Goal: Task Accomplishment & Management: Manage account settings

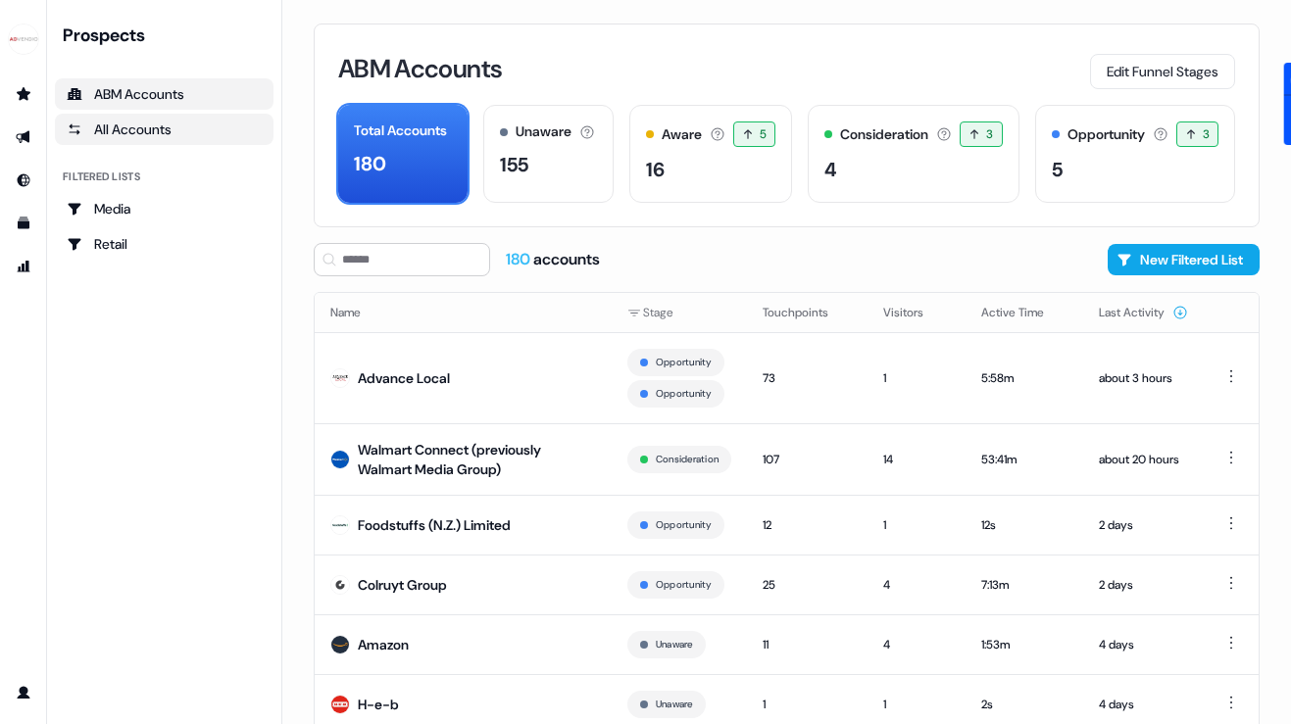
click at [114, 120] on div "All Accounts" at bounding box center [164, 130] width 195 height 20
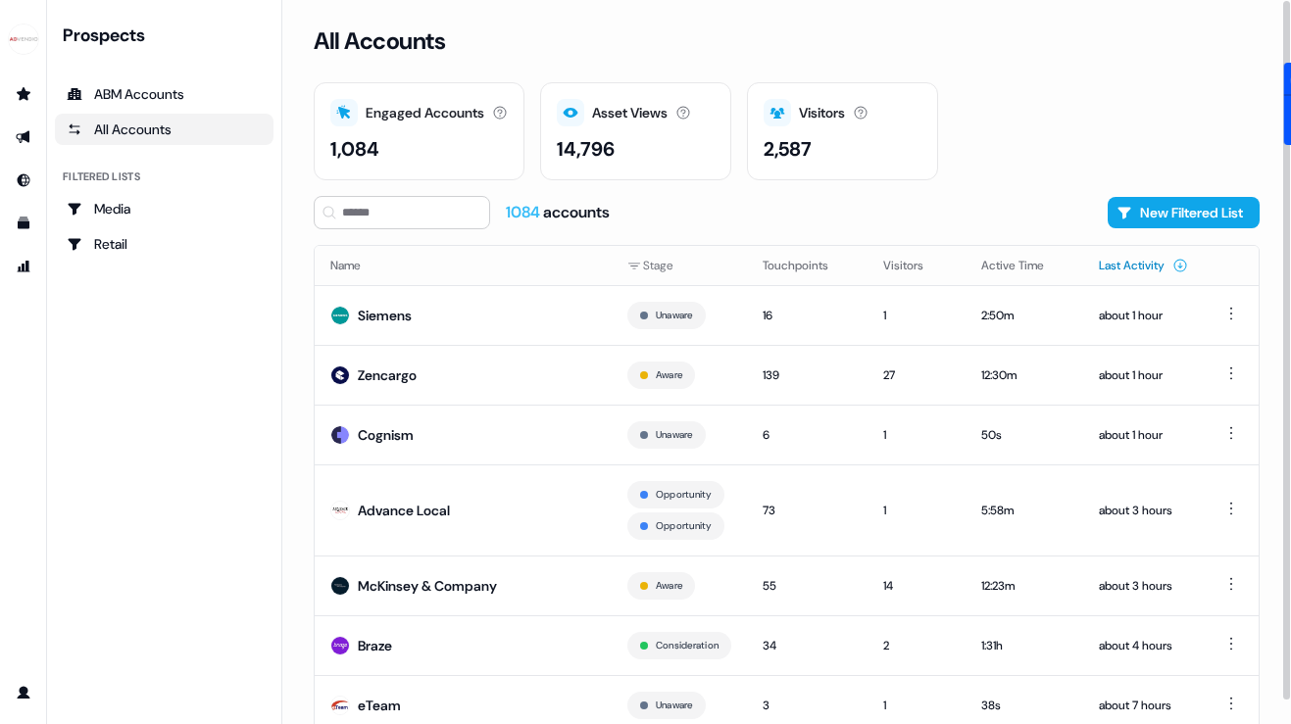
click at [1108, 250] on button "Last Activity" at bounding box center [1143, 265] width 89 height 35
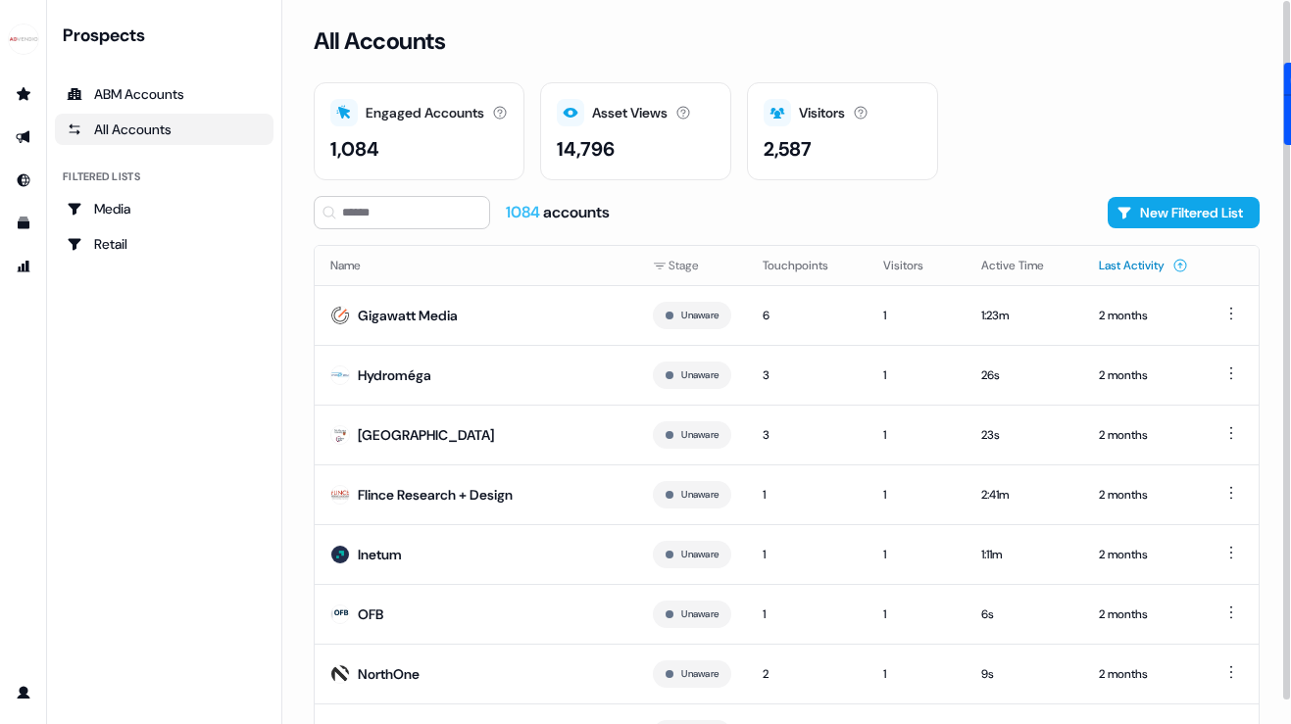
click at [1108, 253] on button "Last Activity" at bounding box center [1143, 265] width 89 height 35
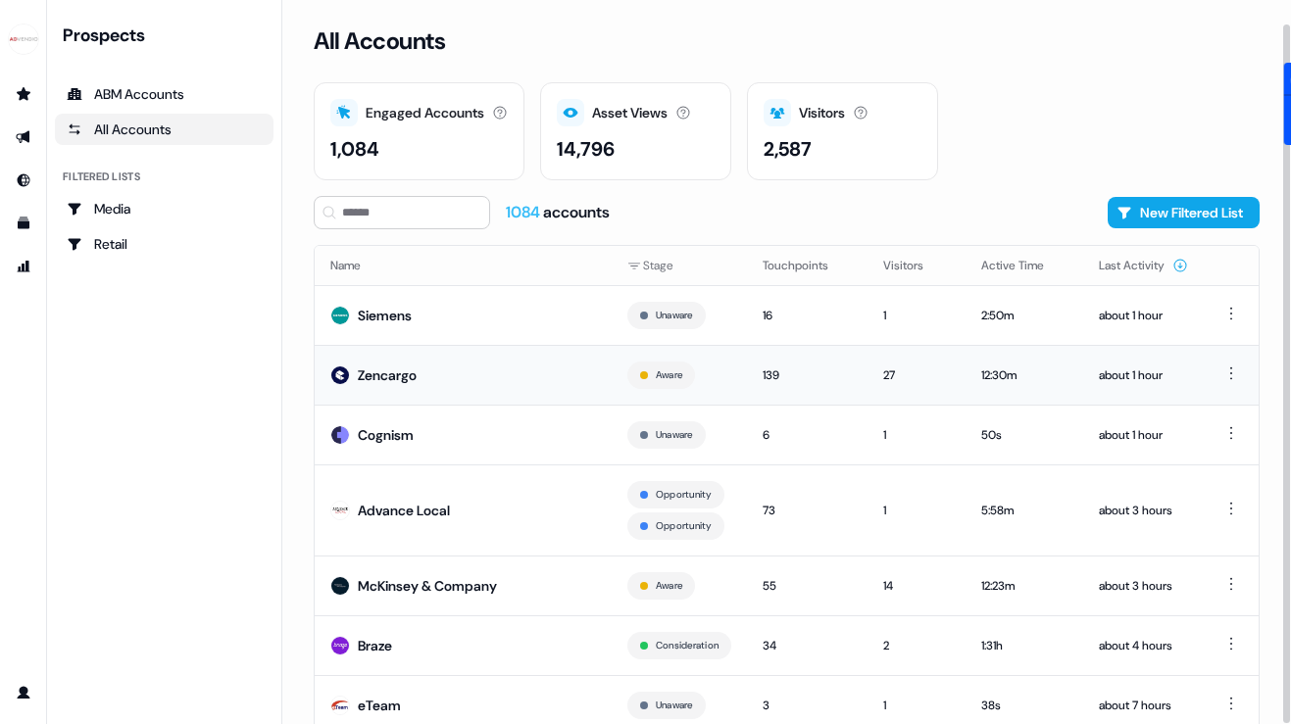
scroll to position [118, 0]
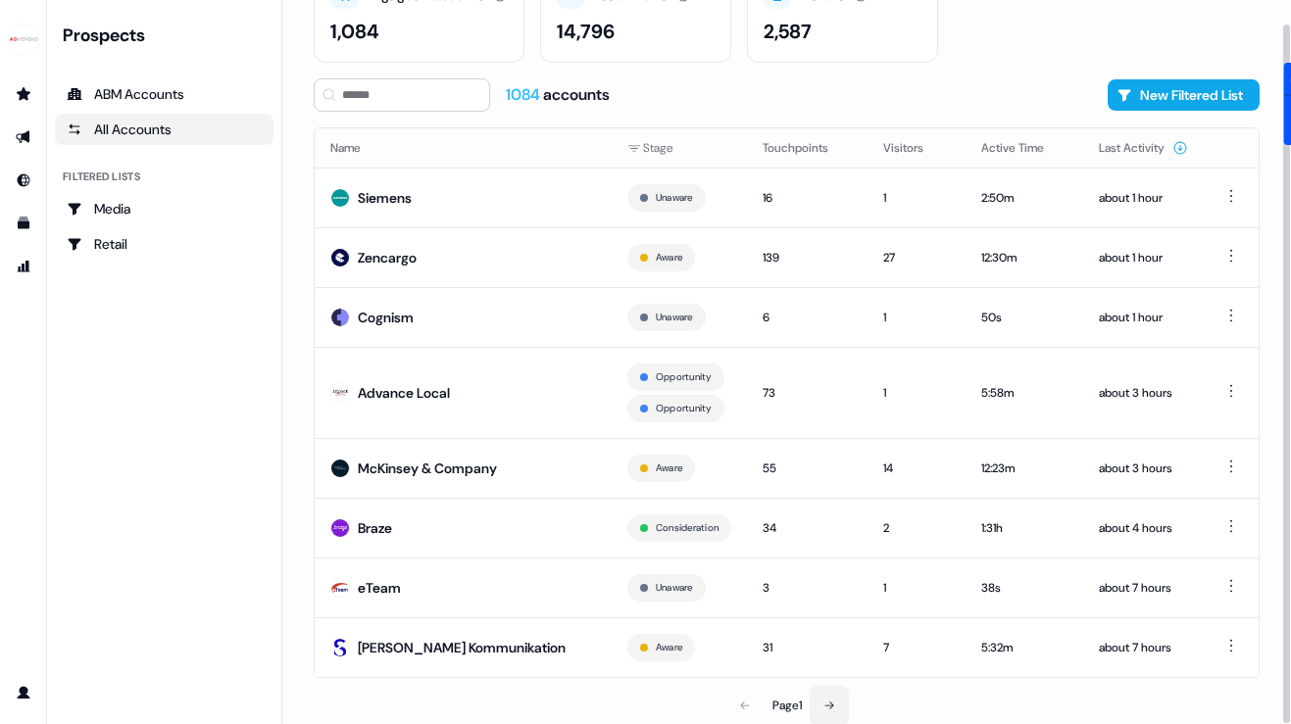
click at [838, 698] on button at bounding box center [828, 705] width 39 height 39
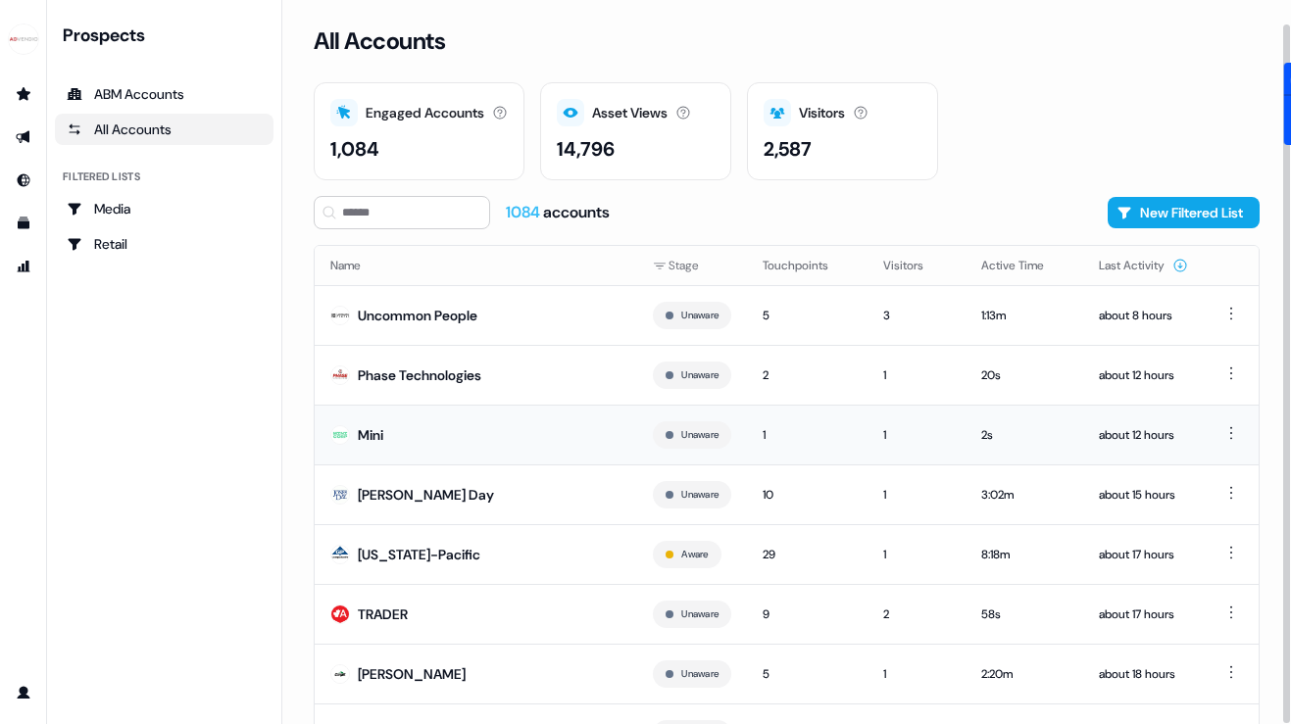
scroll to position [86, 0]
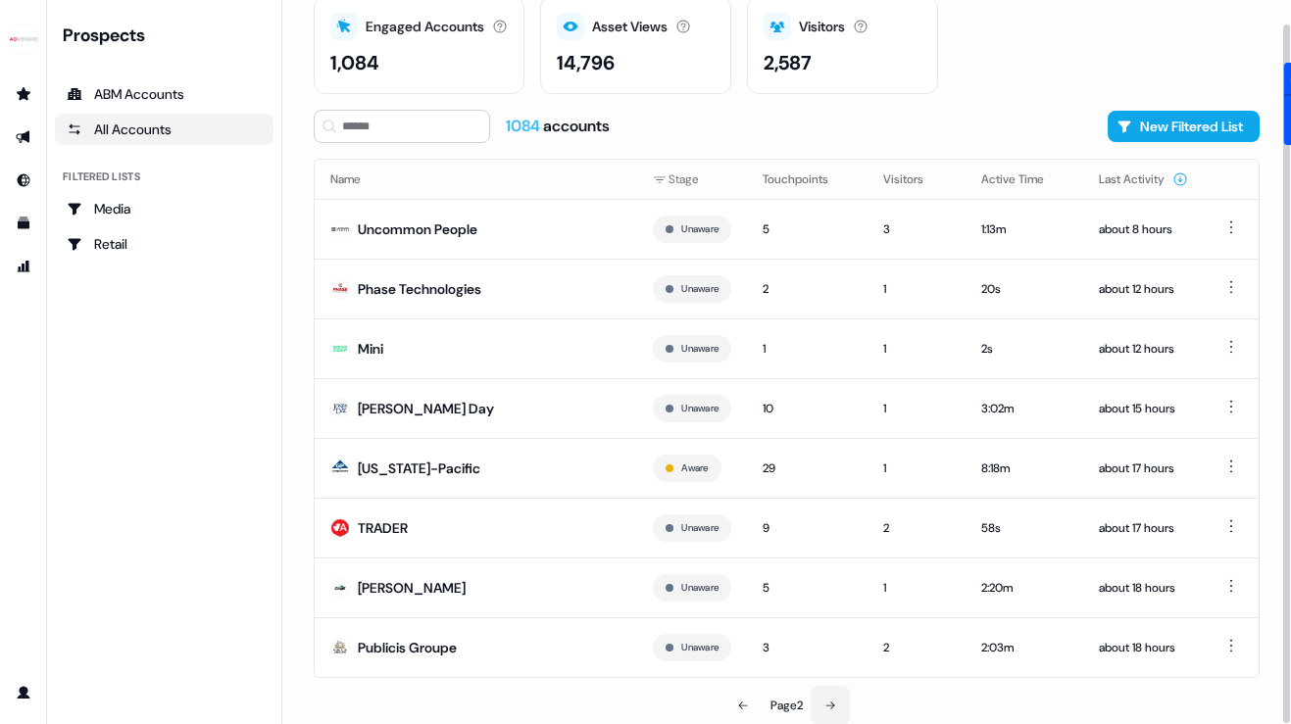
click at [824, 702] on button at bounding box center [829, 705] width 39 height 39
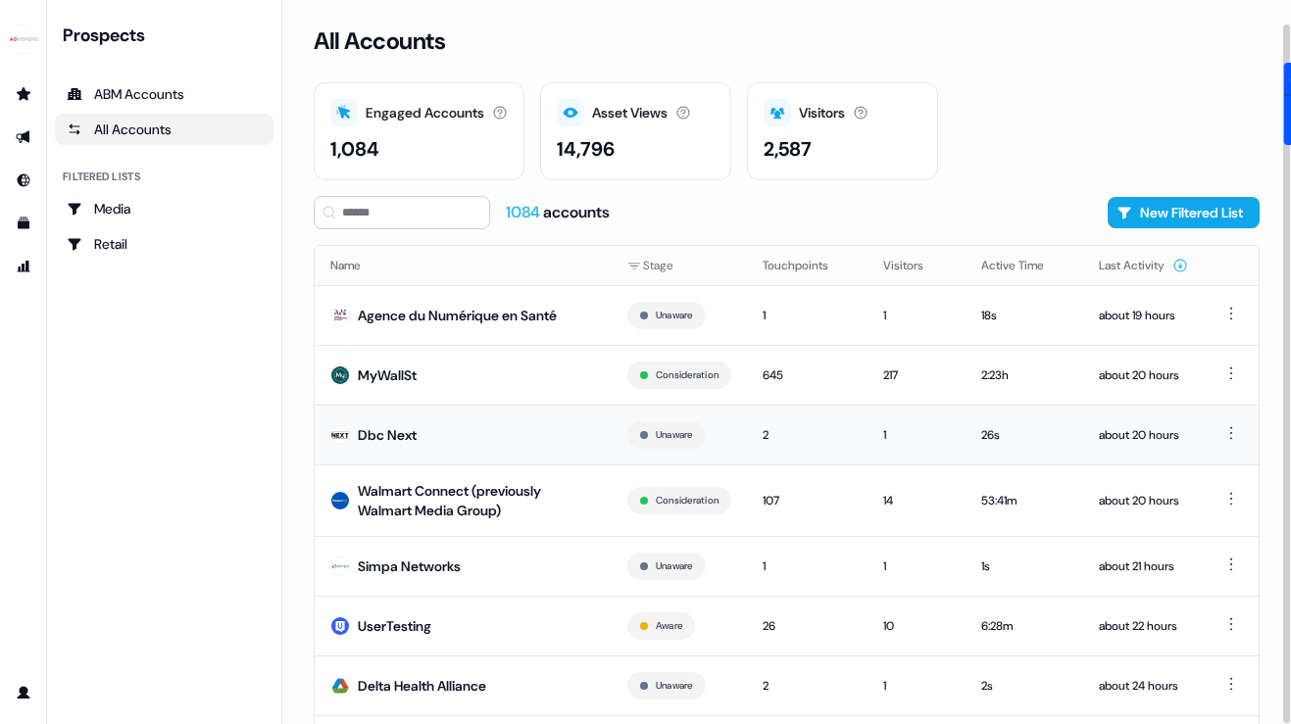
scroll to position [98, 0]
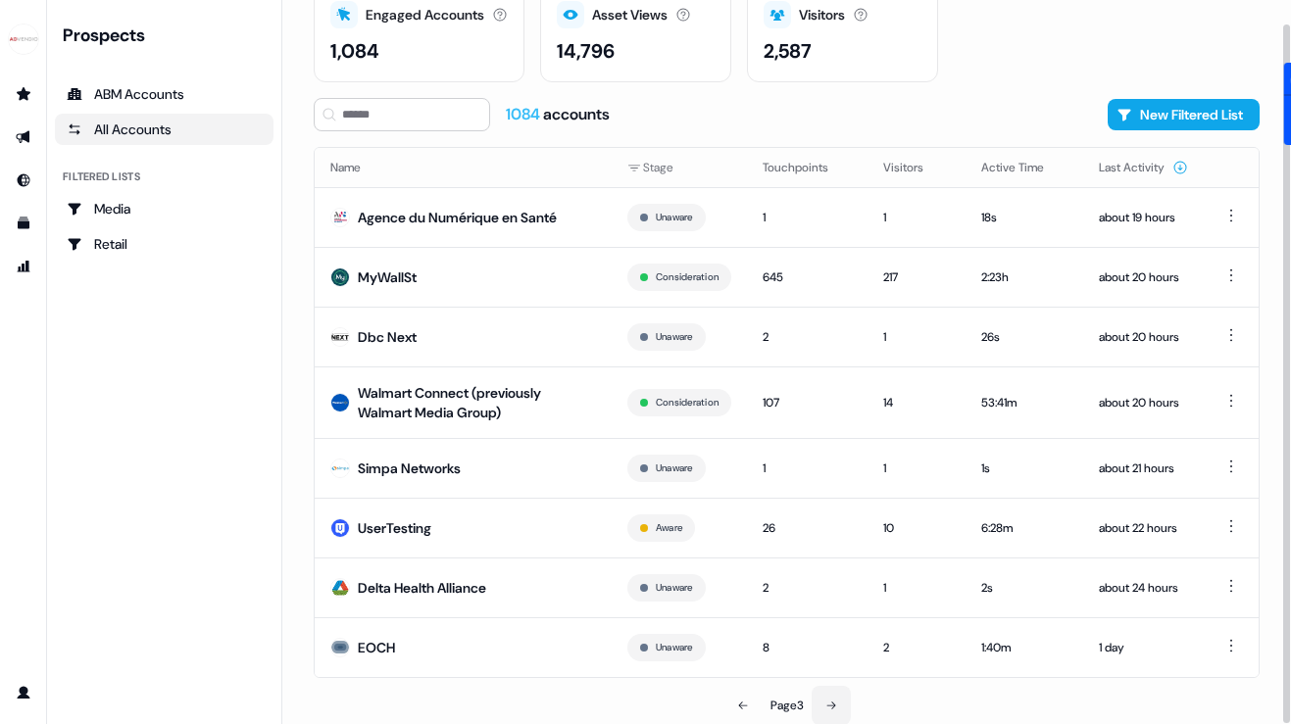
click at [819, 694] on button at bounding box center [830, 705] width 39 height 39
